Goal: Task Accomplishment & Management: Use online tool/utility

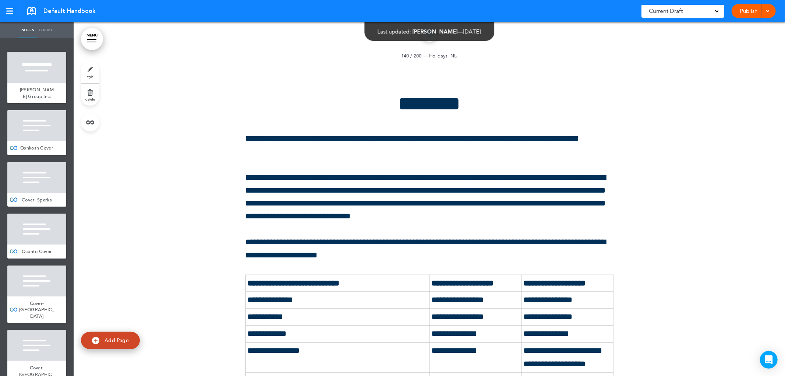
scroll to position [78436, 0]
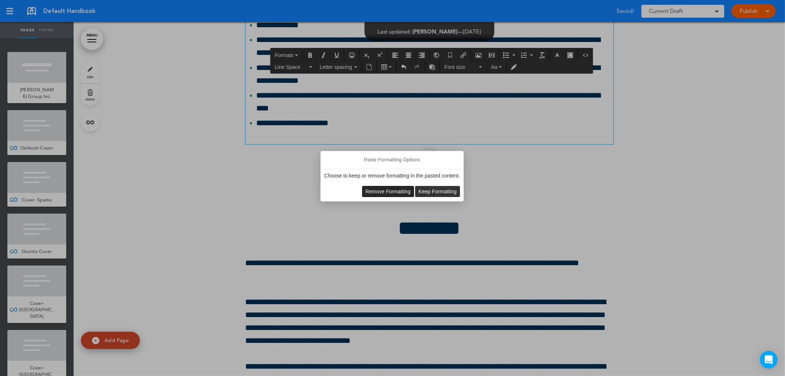
click at [379, 189] on span "Remove Formatting" at bounding box center [387, 191] width 45 height 6
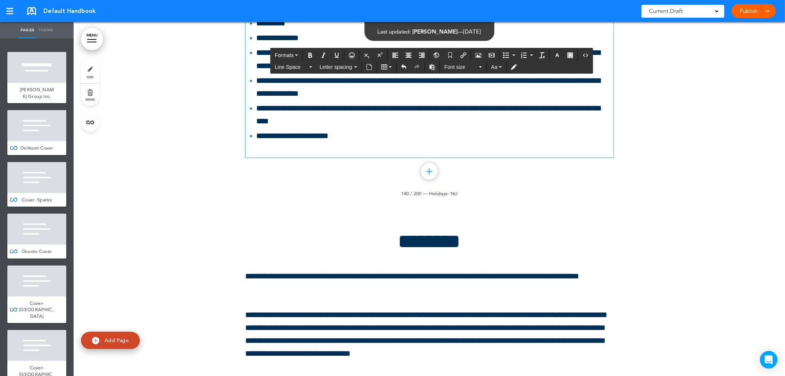
drag, startPoint x: 427, startPoint y: 241, endPoint x: 438, endPoint y: 239, distance: 11.1
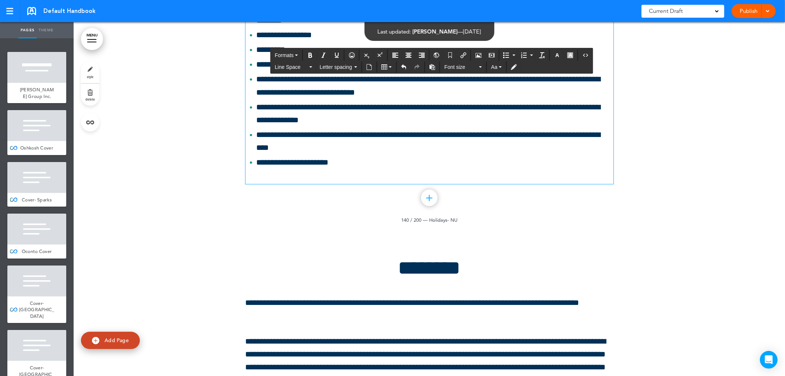
scroll to position [78395, 0]
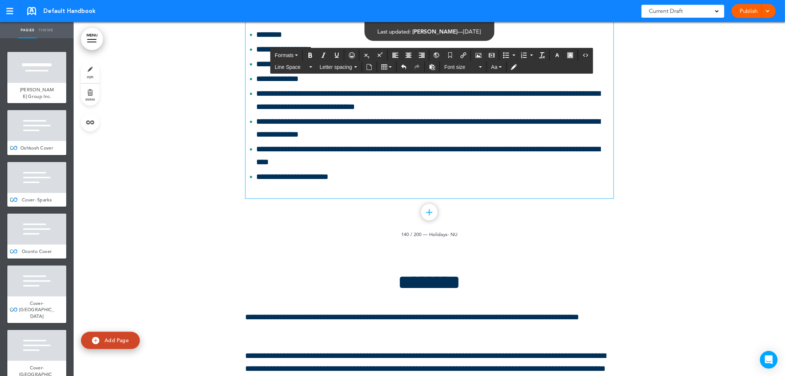
drag, startPoint x: 484, startPoint y: 281, endPoint x: 541, endPoint y: 280, distance: 57.0
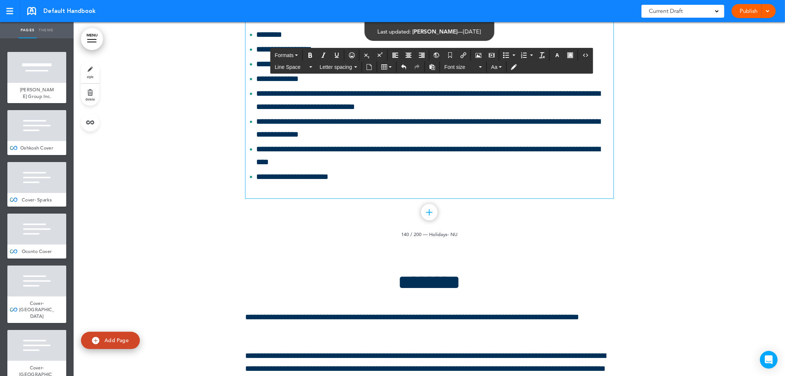
drag, startPoint x: 307, startPoint y: 278, endPoint x: 437, endPoint y: 291, distance: 130.1
copy p "**********"
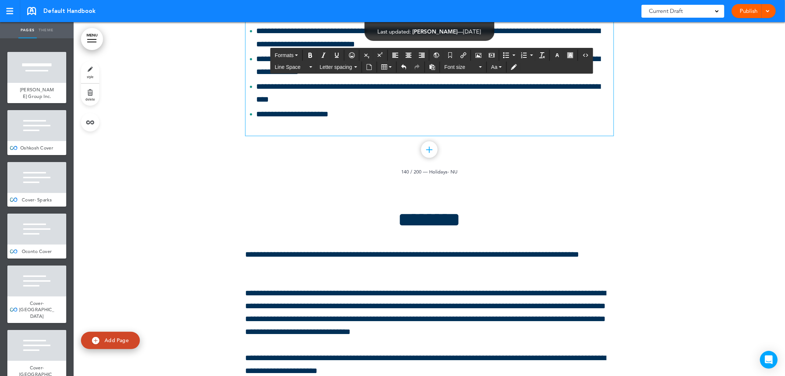
scroll to position [78313, 0]
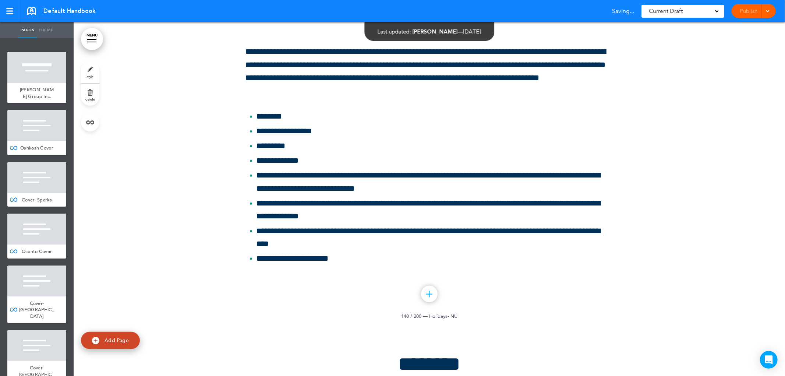
click at [744, 12] on div "Publish Publish Preview Draft" at bounding box center [753, 11] width 44 height 14
click at [744, 12] on link "Publish" at bounding box center [748, 11] width 23 height 14
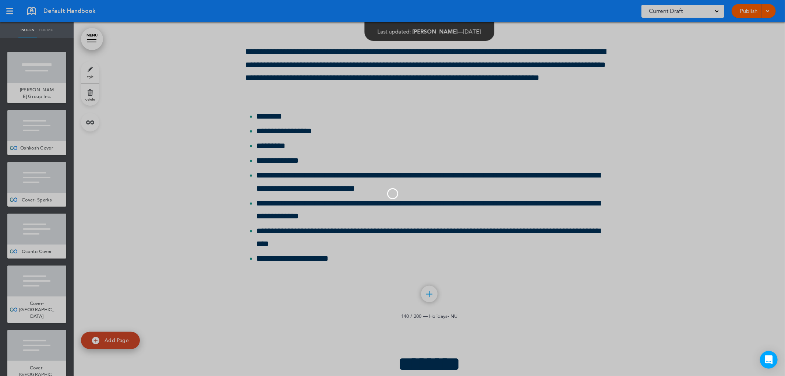
scroll to position [0, 0]
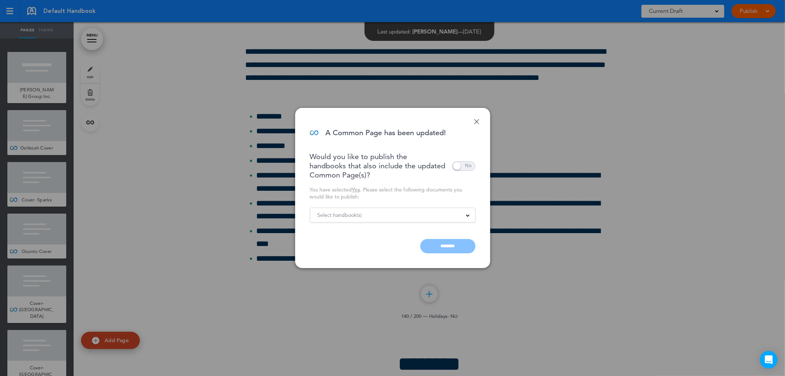
click at [345, 218] on span "Select handbook(s)" at bounding box center [339, 215] width 45 height 10
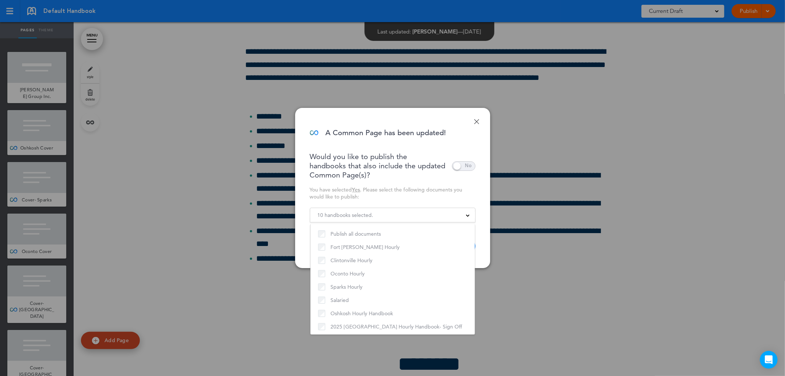
click at [399, 153] on p "Would you like to publish the handbooks that also include the updated Common Pa…" at bounding box center [378, 166] width 136 height 28
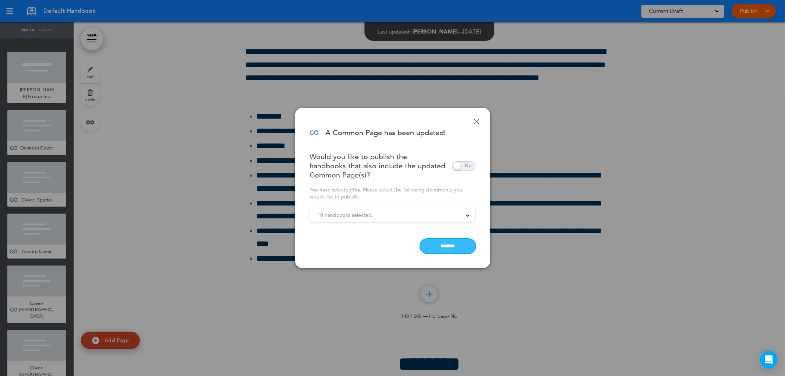
click at [429, 245] on input "********" at bounding box center [447, 246] width 55 height 14
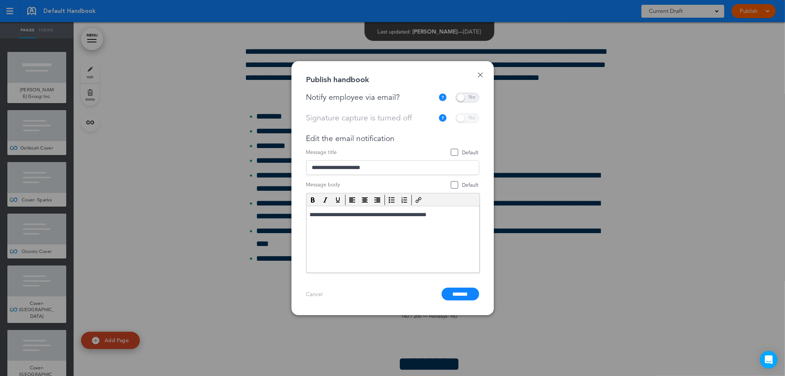
click at [458, 96] on span at bounding box center [467, 98] width 24 height 10
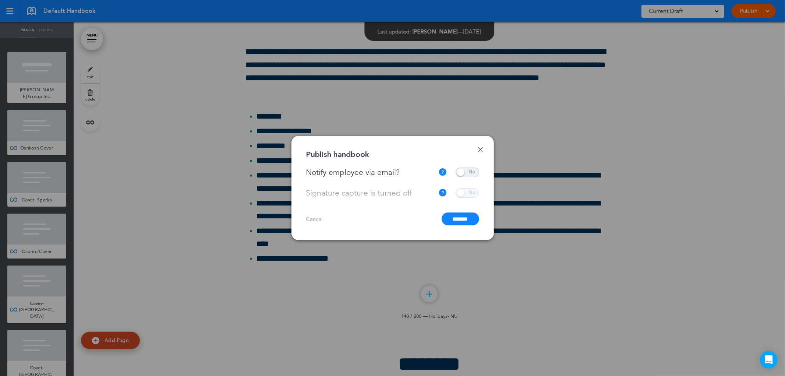
click at [457, 218] on input "*******" at bounding box center [460, 218] width 38 height 13
